Goal: Find contact information: Find contact information

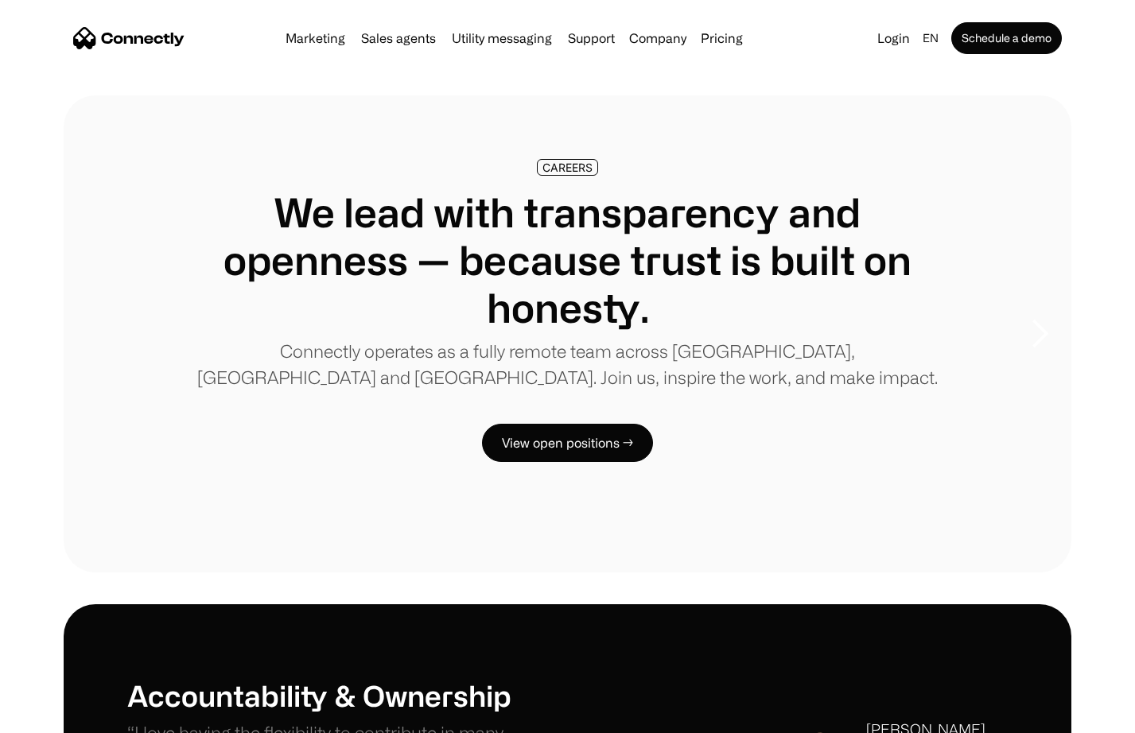
click at [167, 45] on img "home" at bounding box center [128, 38] width 111 height 22
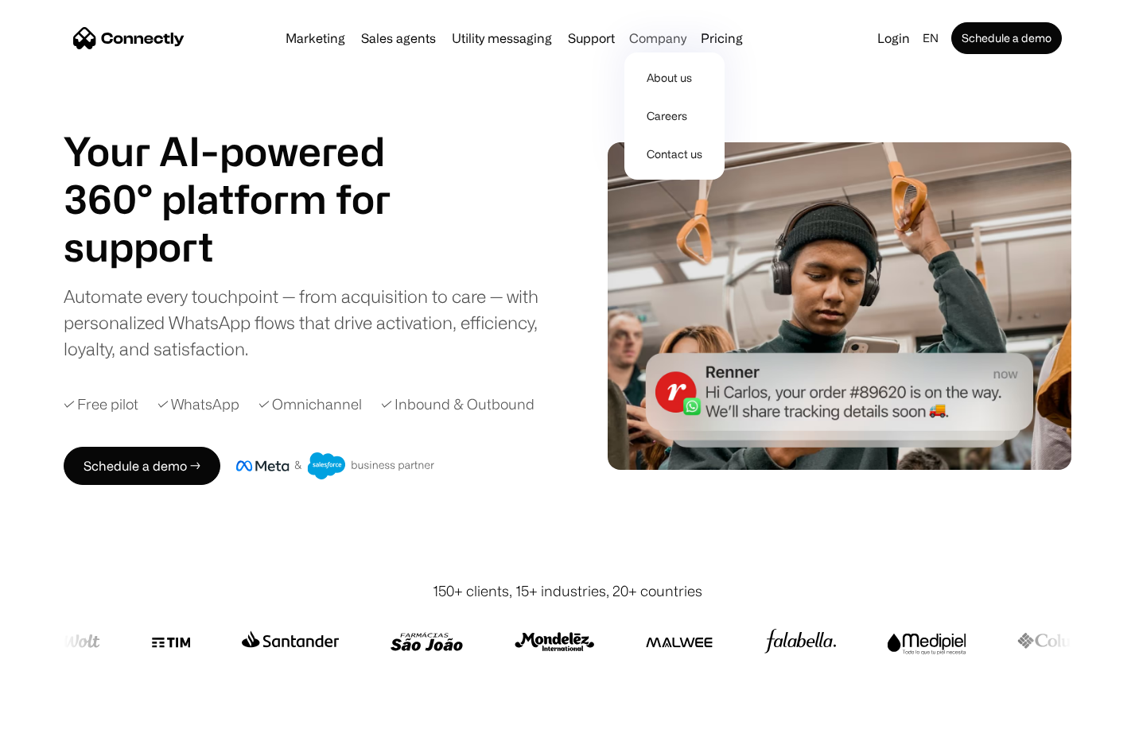
click at [653, 37] on div "Company" at bounding box center [657, 38] width 57 height 22
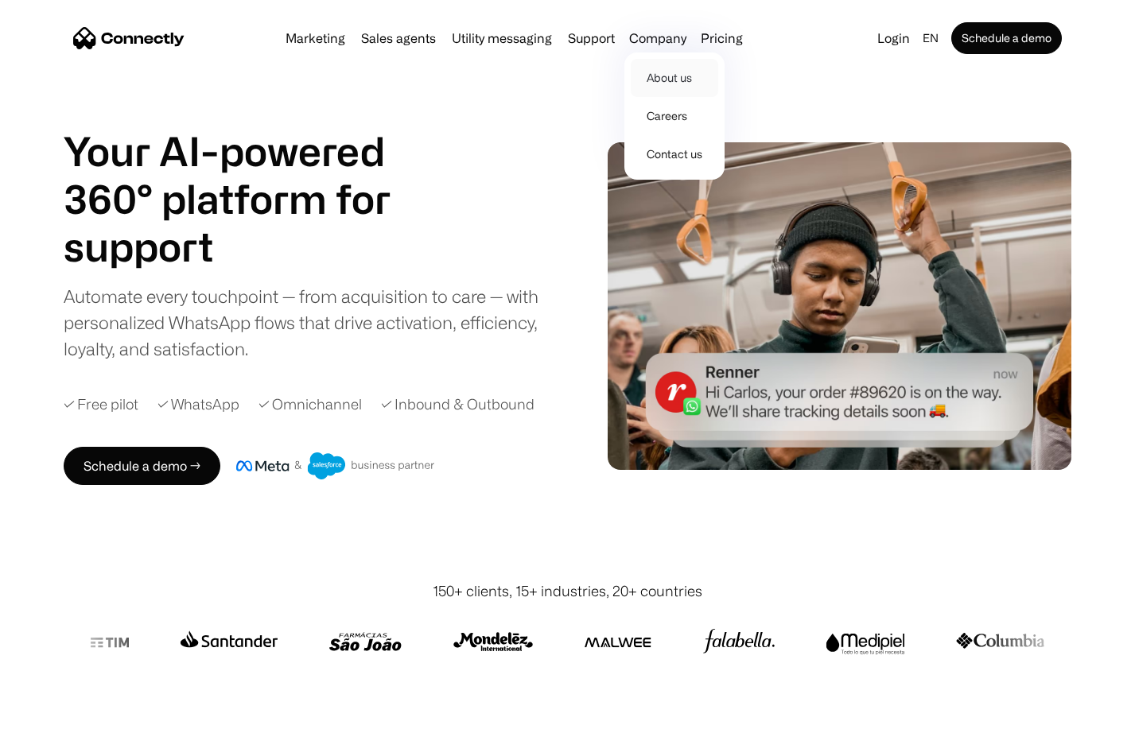
click at [661, 72] on link "About us" at bounding box center [673, 78] width 87 height 38
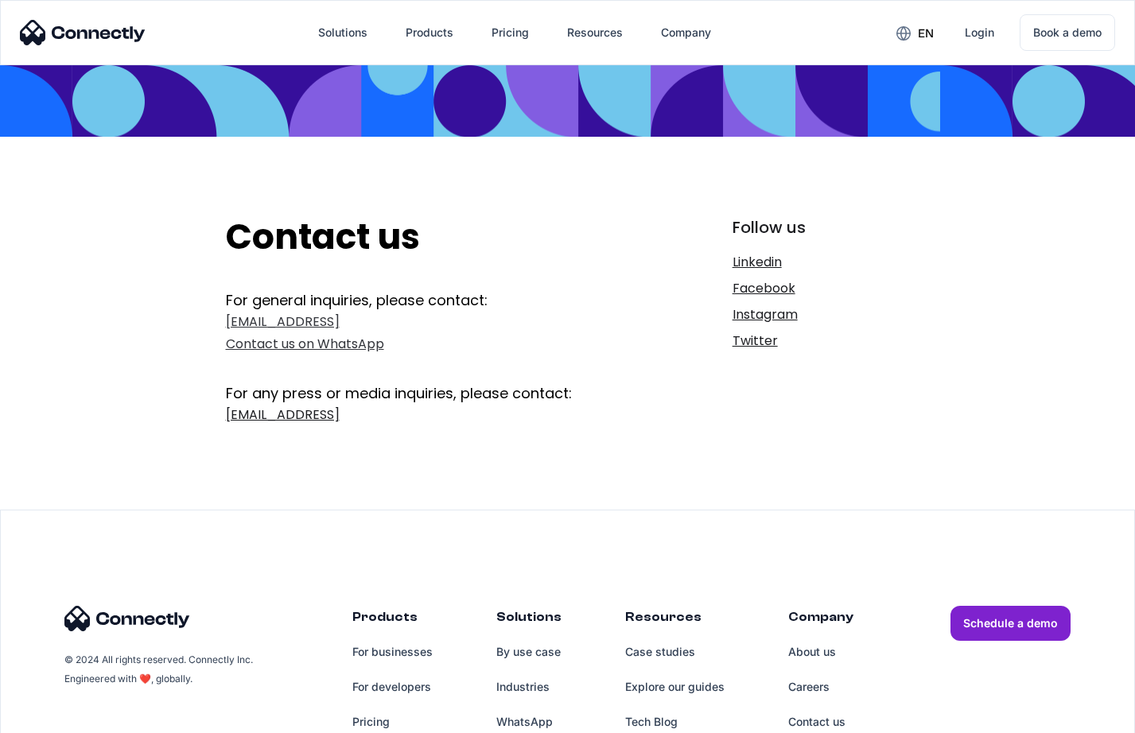
click at [231, 324] on link "[EMAIL_ADDRESS] Contact us on WhatsApp" at bounding box center [427, 333] width 403 height 45
